Goal: Task Accomplishment & Management: Complete application form

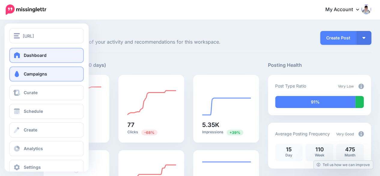
click at [26, 77] on link "Campaigns" at bounding box center [46, 73] width 74 height 15
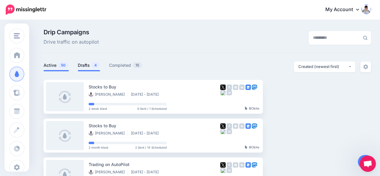
click at [83, 64] on link "Drafts 4" at bounding box center [89, 65] width 22 height 7
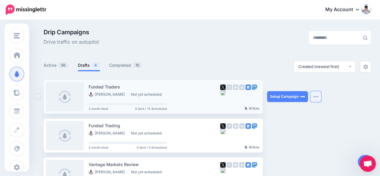
click at [314, 96] on img "button" at bounding box center [315, 96] width 5 height 2
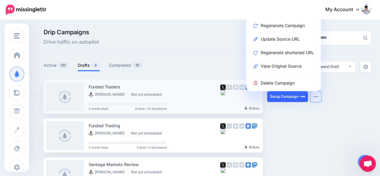
click at [284, 99] on link "Setup Campaign" at bounding box center [287, 96] width 41 height 11
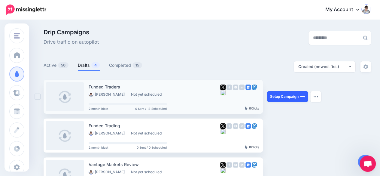
click at [284, 99] on link "Setup Campaign" at bounding box center [287, 96] width 41 height 11
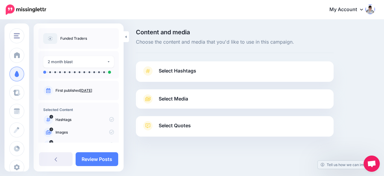
click at [183, 69] on span "Select Hashtags" at bounding box center [178, 71] width 38 height 8
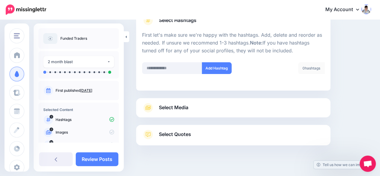
scroll to position [59, 0]
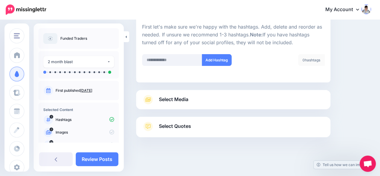
click at [184, 104] on link "Select Media" at bounding box center [233, 100] width 182 height 10
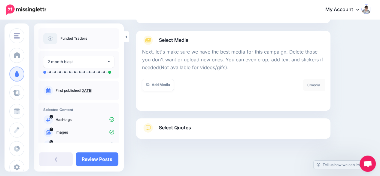
click at [185, 135] on link "Select Quotes" at bounding box center [233, 131] width 182 height 16
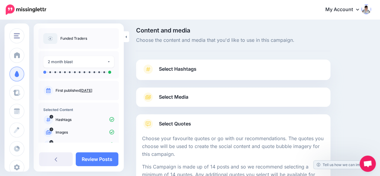
scroll to position [0, 0]
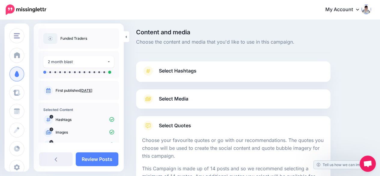
click at [189, 72] on span "Select Hashtags" at bounding box center [178, 71] width 38 height 8
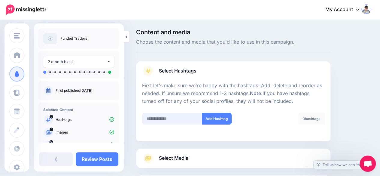
click at [178, 119] on input "text" at bounding box center [172, 119] width 60 height 12
type input "*****"
click at [211, 120] on button "Add Hashtag" at bounding box center [217, 119] width 30 height 12
click at [187, 119] on input "text" at bounding box center [172, 119] width 60 height 12
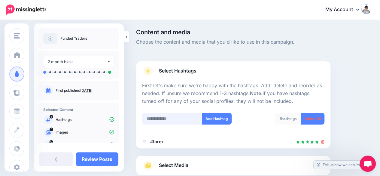
scroll to position [66, 0]
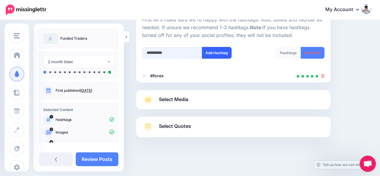
type input "**********"
click at [217, 50] on button "Add Hashtag" at bounding box center [217, 53] width 30 height 12
click at [167, 50] on input "text" at bounding box center [172, 53] width 60 height 12
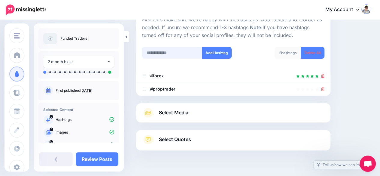
scroll to position [79, 0]
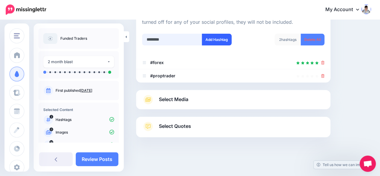
type input "********"
click at [214, 35] on button "Add Hashtag" at bounding box center [217, 40] width 30 height 12
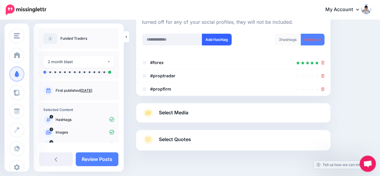
scroll to position [92, 0]
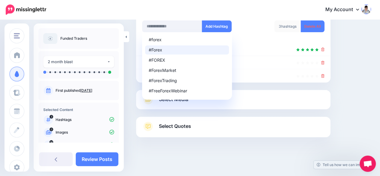
click at [362, 89] on div "Content and media Choose the content and media that you'd like to use in this c…" at bounding box center [254, 52] width 244 height 230
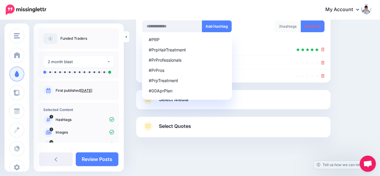
click at [181, 101] on div "#PRP #PrpHairTreatment #PrProfessionals #PrPros #PrpTreatment #00AprPlan" at bounding box center [172, 69] width 60 height 75
click at [175, 100] on div "#PRP #PrpHairTreatment #PrProfessionals #PrPros #PrpTreatment #00AprPlan" at bounding box center [172, 69] width 60 height 75
click at [368, 45] on div "Content and media Choose the content and media that you'd like to use in this c…" at bounding box center [254, 52] width 244 height 230
click at [145, 6] on div "My Account Dashboard My Account Billing Facebook Community Help Center Logout" at bounding box center [212, 9] width 317 height 15
click at [158, 30] on input "text" at bounding box center [172, 26] width 60 height 12
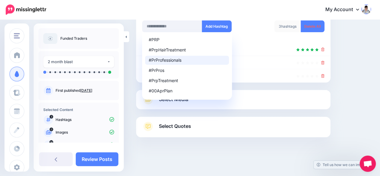
click at [181, 124] on span "Select Quotes" at bounding box center [175, 126] width 32 height 8
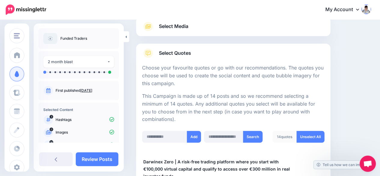
scroll to position [2, 0]
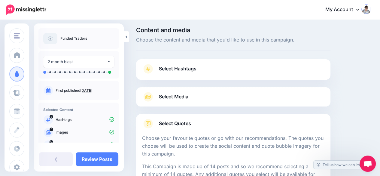
click at [176, 99] on span "Select Media" at bounding box center [173, 96] width 29 height 8
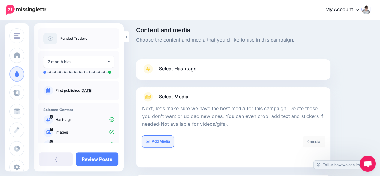
click at [162, 138] on link "Add Media" at bounding box center [158, 141] width 32 height 12
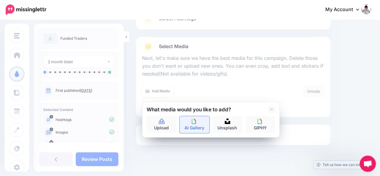
scroll to position [60, 0]
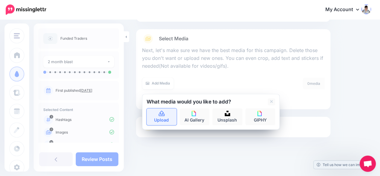
click at [160, 117] on link "Upload" at bounding box center [162, 116] width 30 height 17
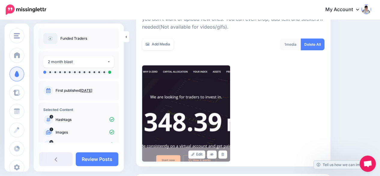
scroll to position [96, 0]
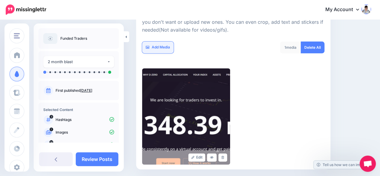
click at [158, 47] on link "Add Media" at bounding box center [158, 47] width 32 height 12
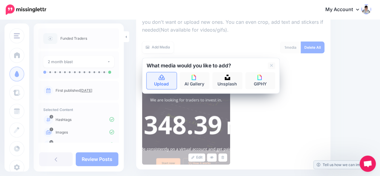
click at [161, 75] on icon at bounding box center [162, 76] width 6 height 5
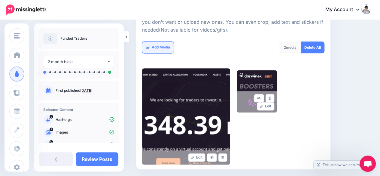
click at [161, 51] on link "Add Media" at bounding box center [158, 47] width 32 height 12
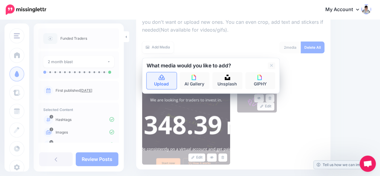
click at [162, 77] on icon at bounding box center [161, 77] width 7 height 5
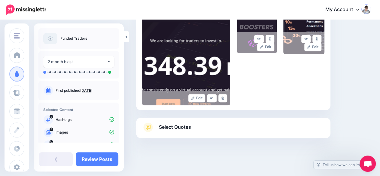
scroll to position [156, 0]
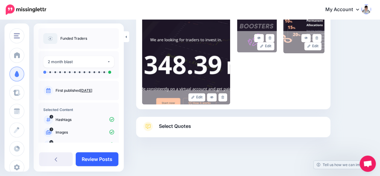
click at [100, 161] on link "Review Posts" at bounding box center [97, 159] width 43 height 14
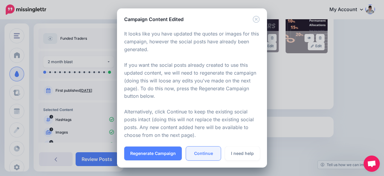
click at [195, 153] on link "Continue" at bounding box center [203, 153] width 35 height 14
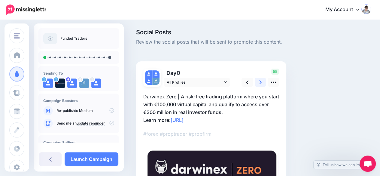
click at [261, 83] on icon at bounding box center [260, 82] width 2 height 6
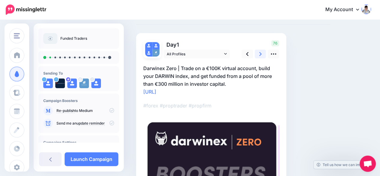
scroll to position [30, 0]
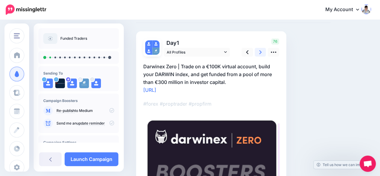
click at [262, 51] on link at bounding box center [260, 52] width 11 height 9
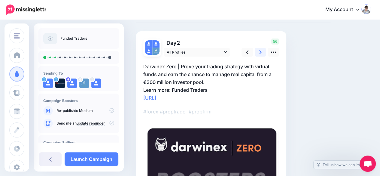
click at [262, 51] on link at bounding box center [260, 52] width 11 height 9
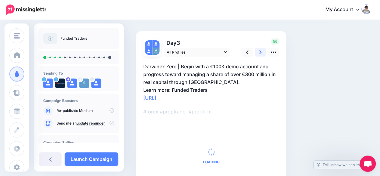
click at [262, 51] on link at bounding box center [260, 52] width 11 height 9
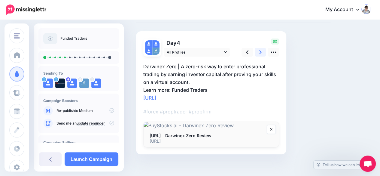
click at [262, 51] on link at bounding box center [260, 52] width 11 height 9
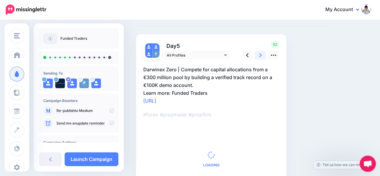
click at [262, 51] on link at bounding box center [260, 55] width 11 height 9
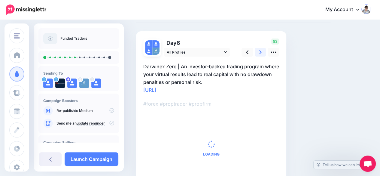
click at [262, 51] on link at bounding box center [260, 52] width 11 height 9
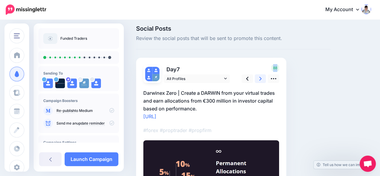
click at [262, 51] on div "Social Posts Review the social posts that will be sent to promote this content.…" at bounding box center [233, 137] width 203 height 222
click at [261, 82] on link at bounding box center [260, 78] width 11 height 9
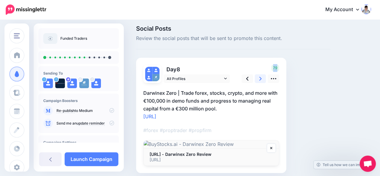
click at [261, 78] on icon at bounding box center [260, 79] width 2 height 4
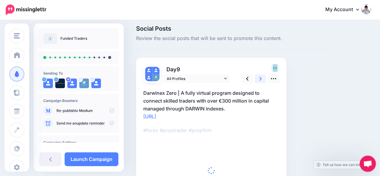
click at [261, 78] on icon at bounding box center [260, 79] width 2 height 4
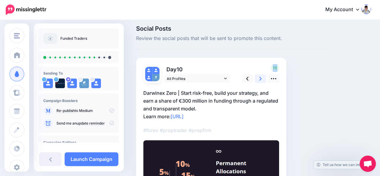
click at [261, 78] on icon at bounding box center [260, 79] width 2 height 4
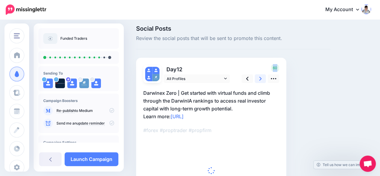
click at [261, 78] on icon at bounding box center [260, 79] width 2 height 4
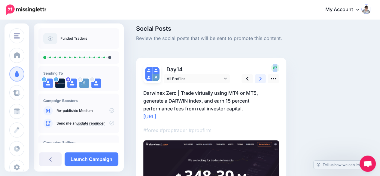
click at [261, 78] on icon at bounding box center [260, 79] width 2 height 4
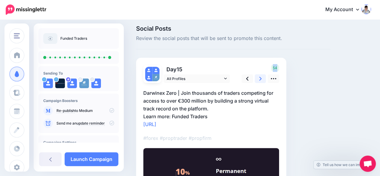
click at [261, 78] on icon at bounding box center [260, 79] width 2 height 4
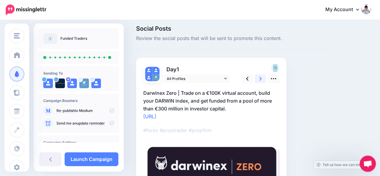
click at [261, 78] on icon at bounding box center [260, 79] width 2 height 4
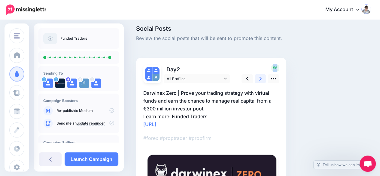
click at [261, 78] on icon at bounding box center [260, 79] width 2 height 4
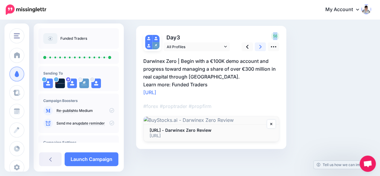
scroll to position [162, 0]
click at [115, 157] on link "Launch Campaign" at bounding box center [92, 159] width 54 height 14
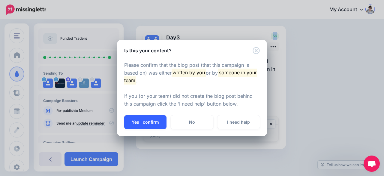
click at [141, 118] on button "Yes I confirm" at bounding box center [145, 122] width 42 height 14
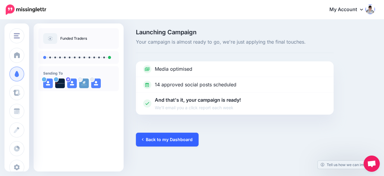
click at [158, 137] on link "Back to my Dashboard" at bounding box center [167, 139] width 63 height 14
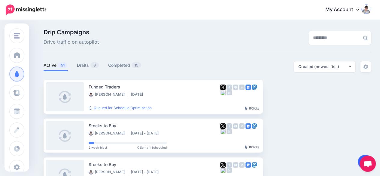
click at [360, 158] on link at bounding box center [365, 162] width 15 height 14
